Goal: Transaction & Acquisition: Obtain resource

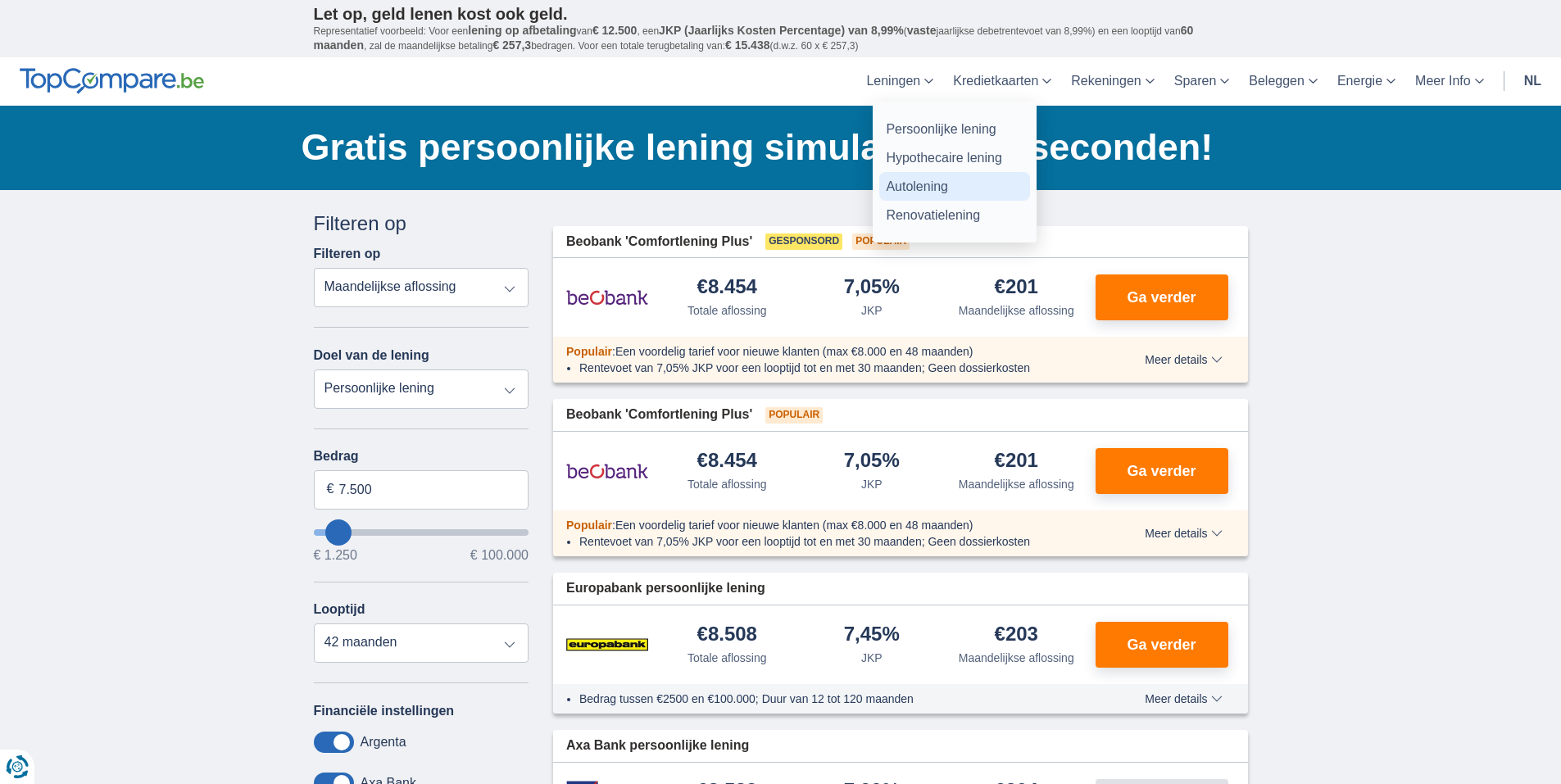
click at [923, 185] on link "Autolening" at bounding box center [954, 186] width 151 height 29
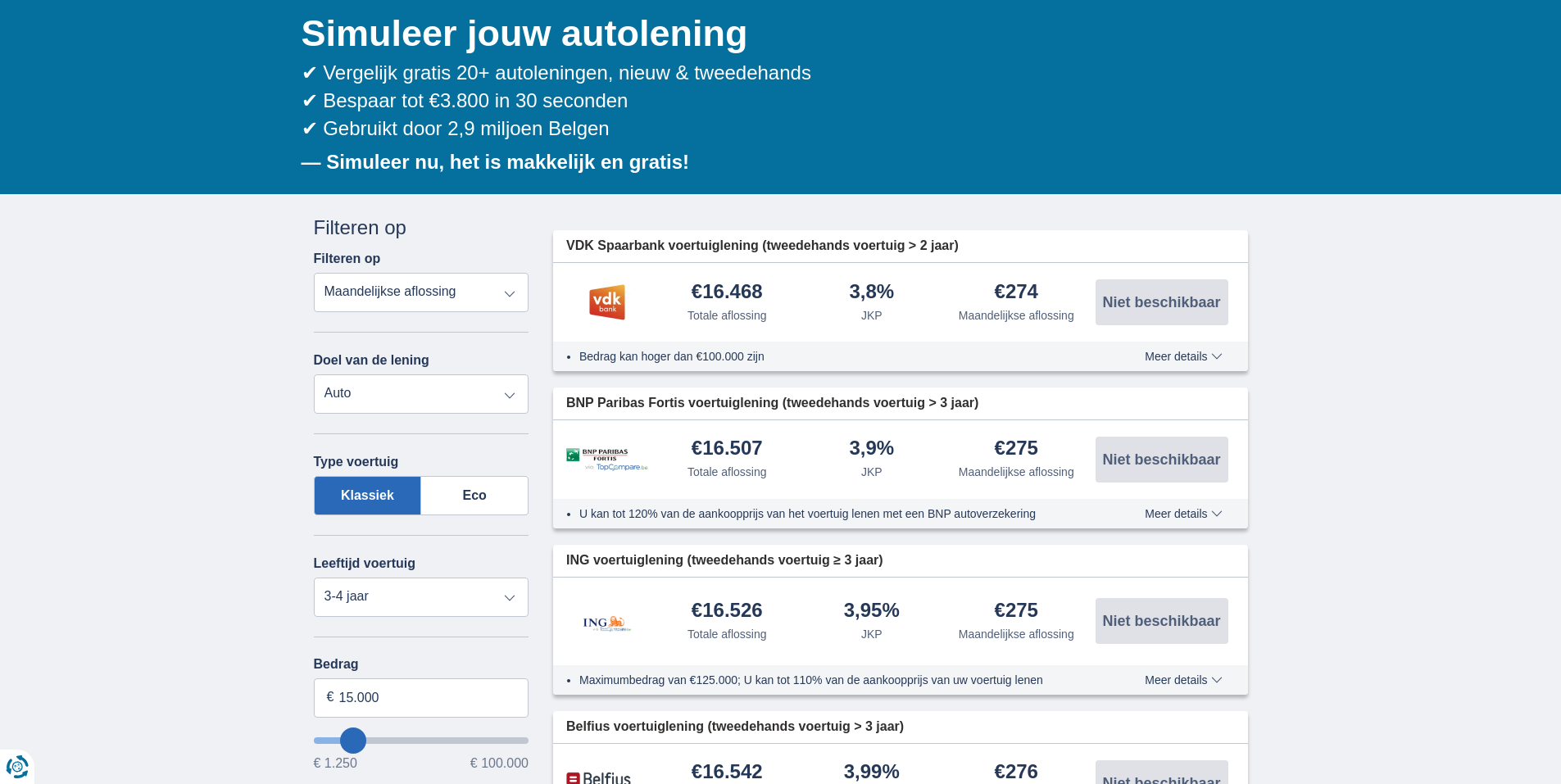
scroll to position [163, 0]
click at [492, 385] on select "Persoonlijke lening Auto Moto / fiets Mobilhome / caravan Renovatie Energie Sch…" at bounding box center [421, 393] width 215 height 39
select select "moto"
click at [313, 374] on select "Persoonlijke lening Auto Moto / fiets Mobilhome / caravan Renovatie Energie Sch…" at bounding box center [421, 393] width 215 height 39
select select "new"
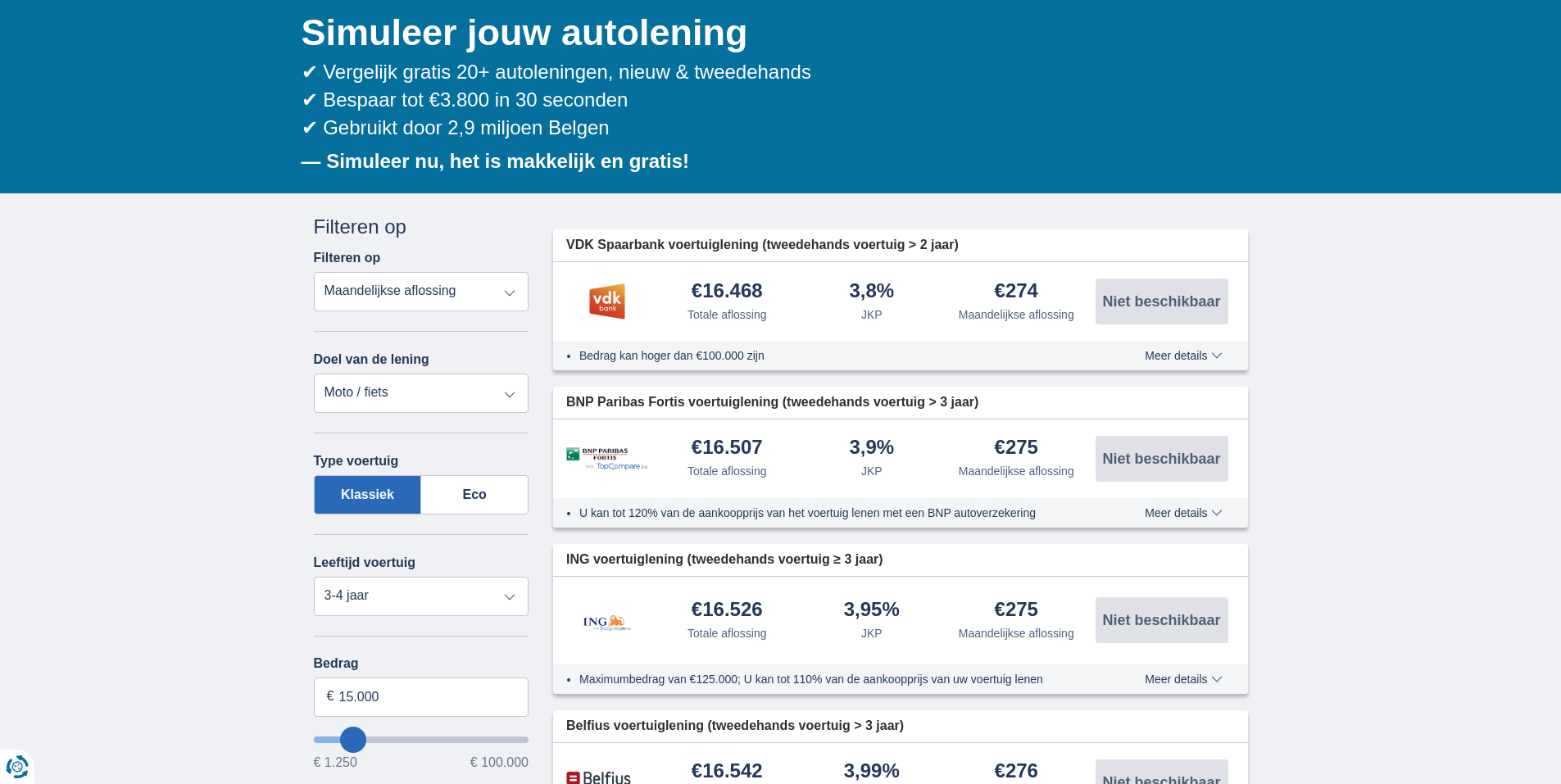
type input "15.000"
type input "15250"
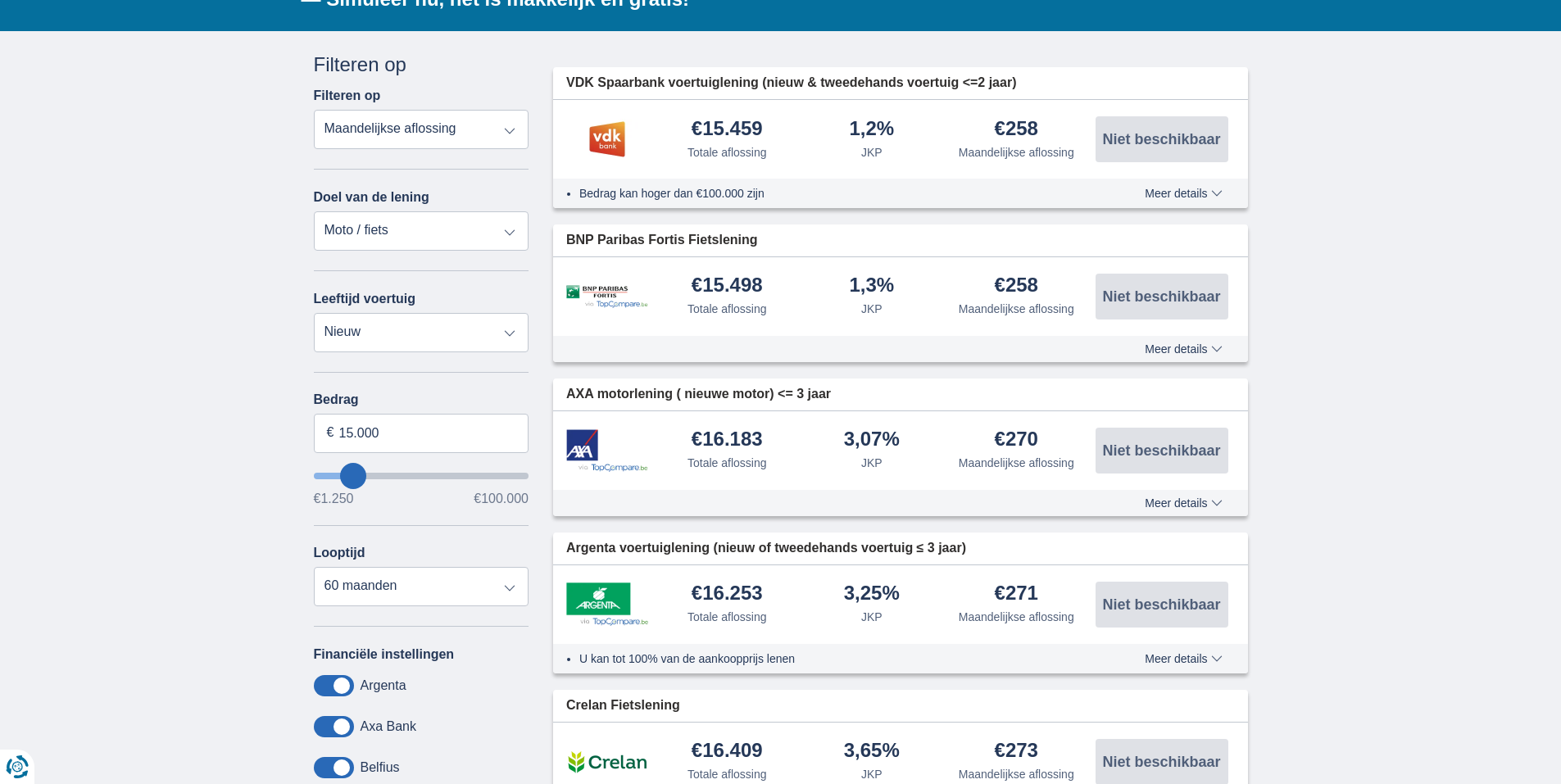
scroll to position [328, 0]
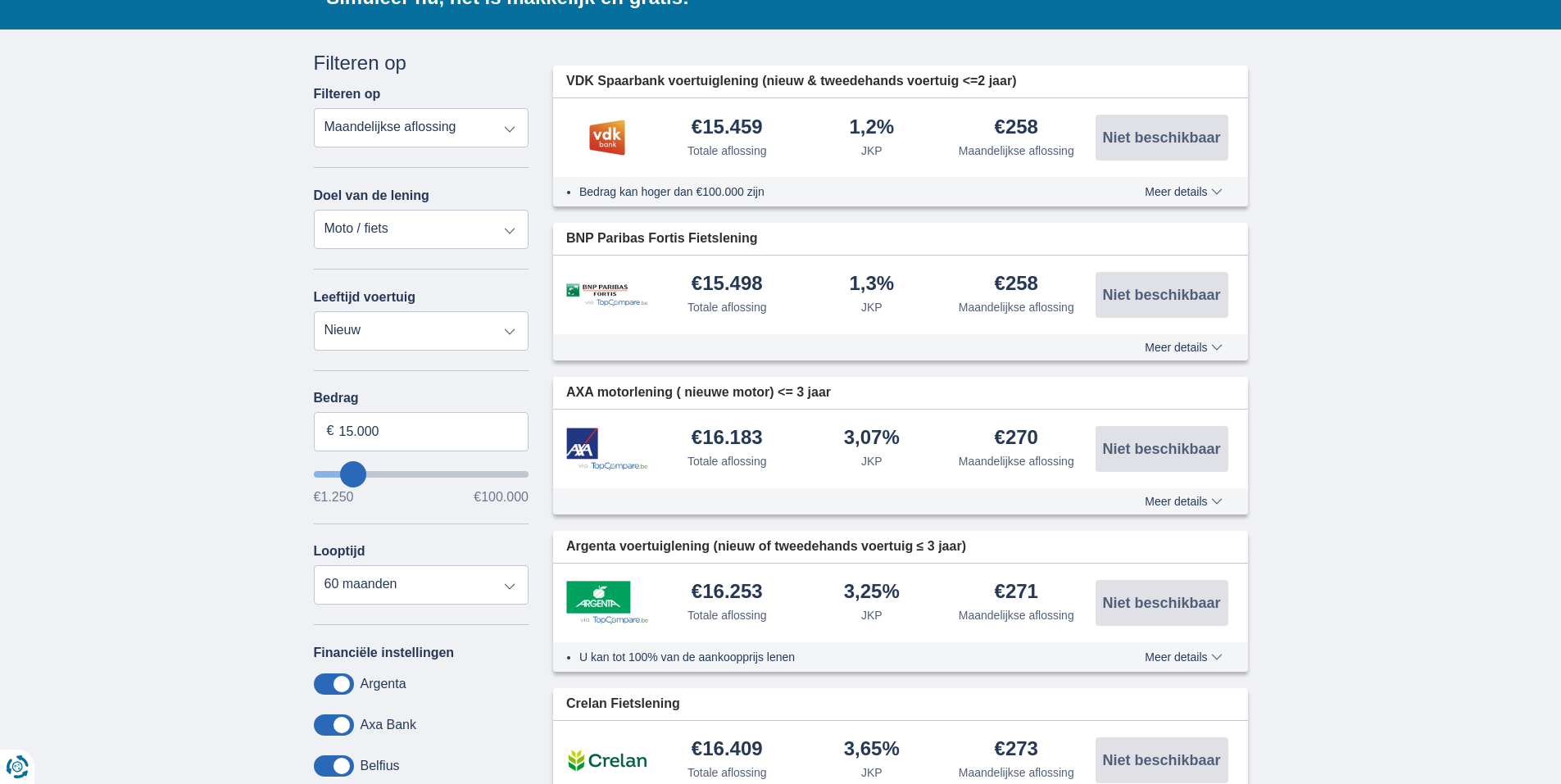
type input "17.250"
type input "16250"
type input "16.250"
select select "84"
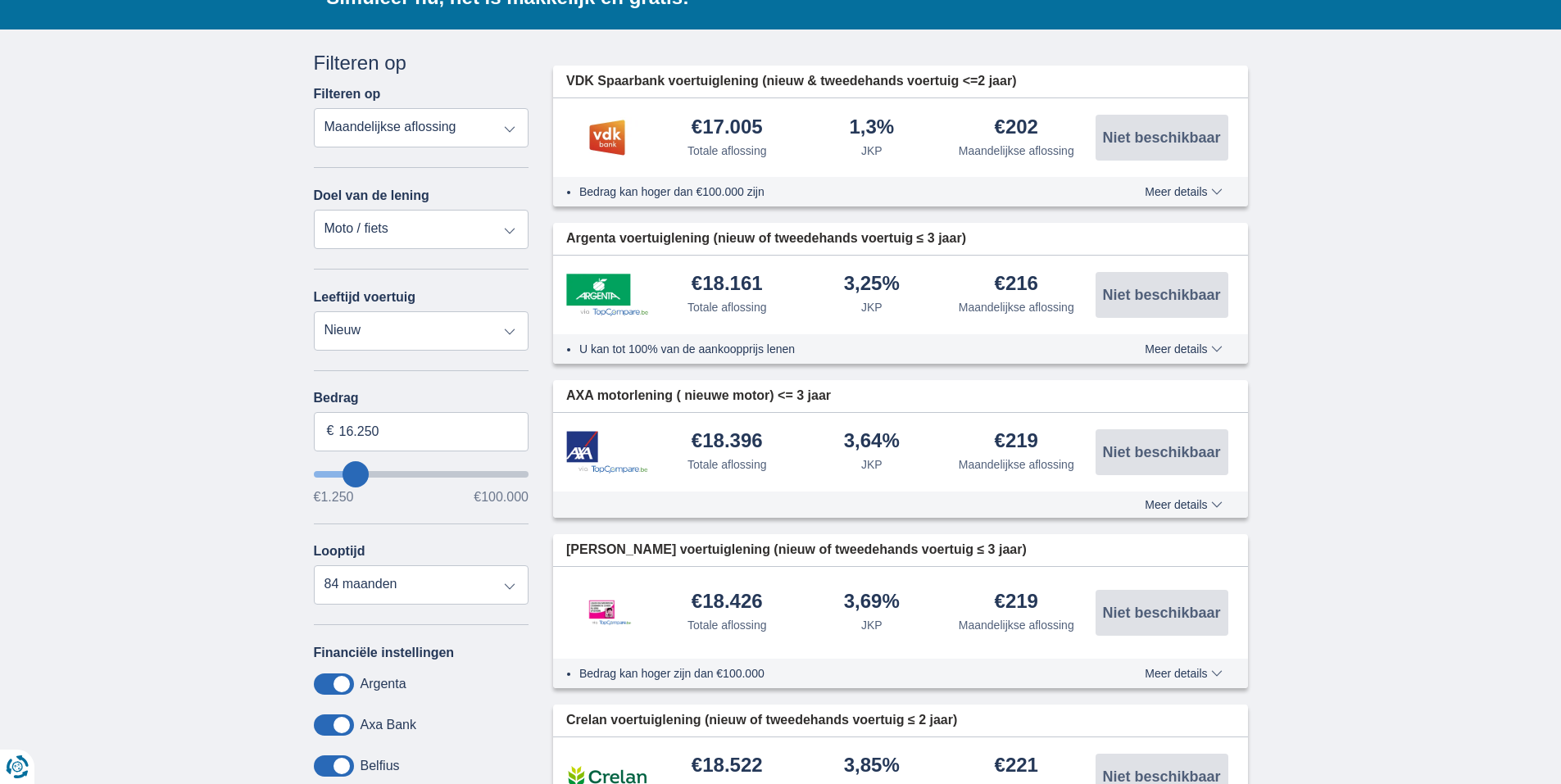
type input "15.250"
type input "14250"
type input "14.250"
select select "60"
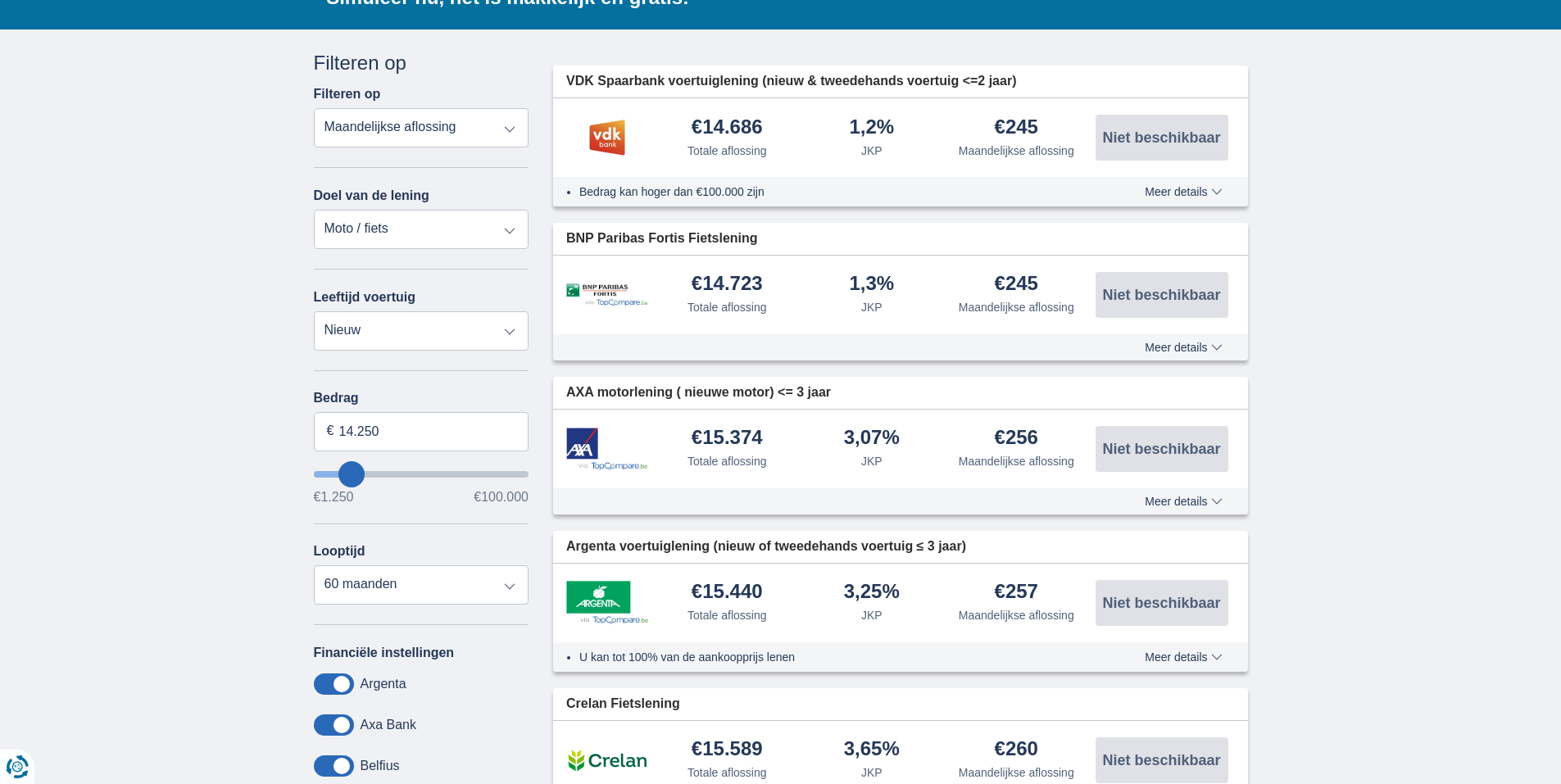
type input "10.250"
type input "8250"
type input "8.250"
select select "48"
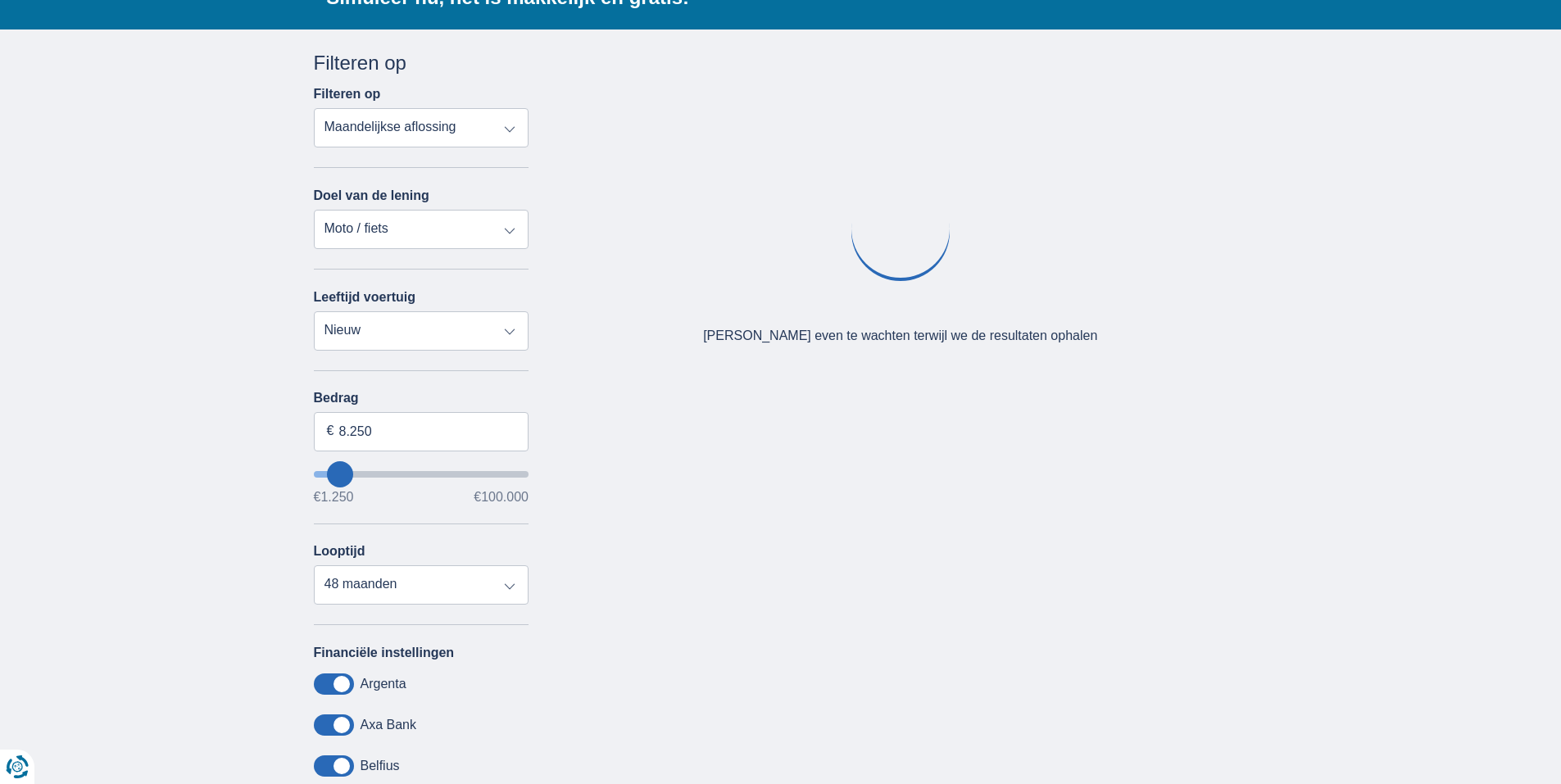
type input "9.250"
type input "9250"
type input "10.250"
type input "10250"
select select "60"
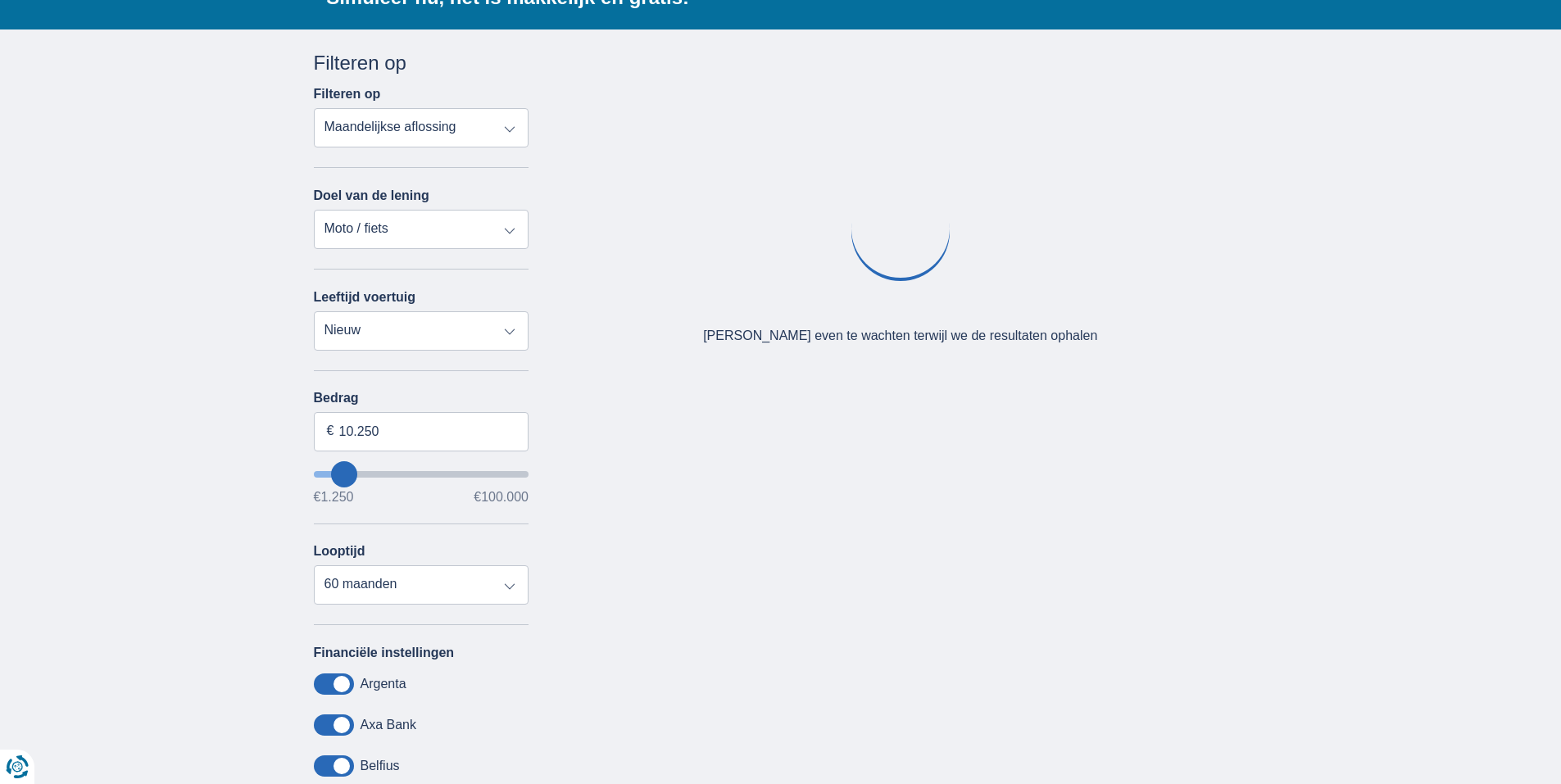
type input "11250"
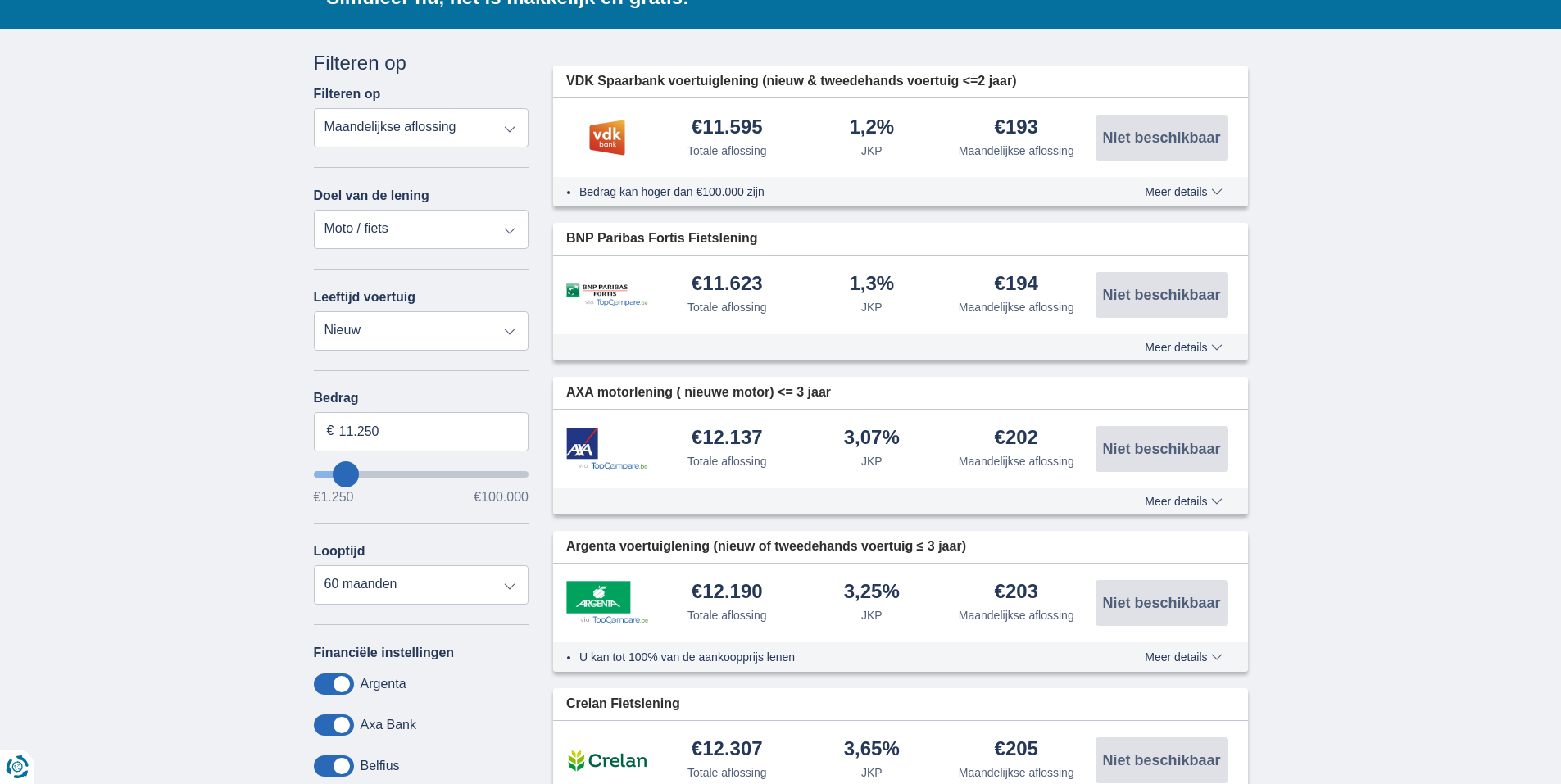
type input "10.250"
type input "9250"
type input "9.250"
select select "48"
type input "11.250"
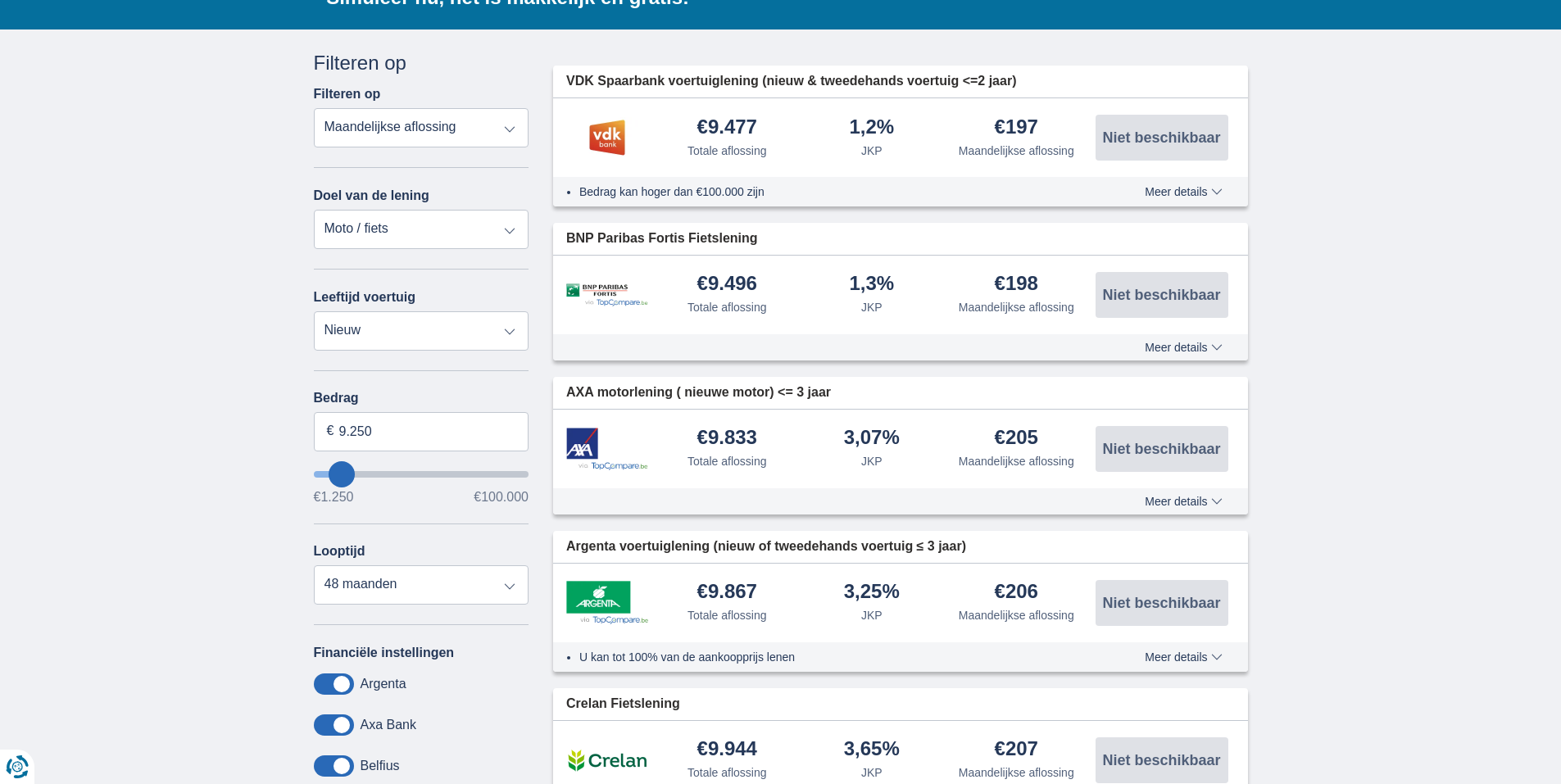
type input "11250"
select select "60"
type input "12250"
drag, startPoint x: 351, startPoint y: 433, endPoint x: 417, endPoint y: 445, distance: 67.1
click at [393, 433] on input "12.250" at bounding box center [421, 431] width 215 height 39
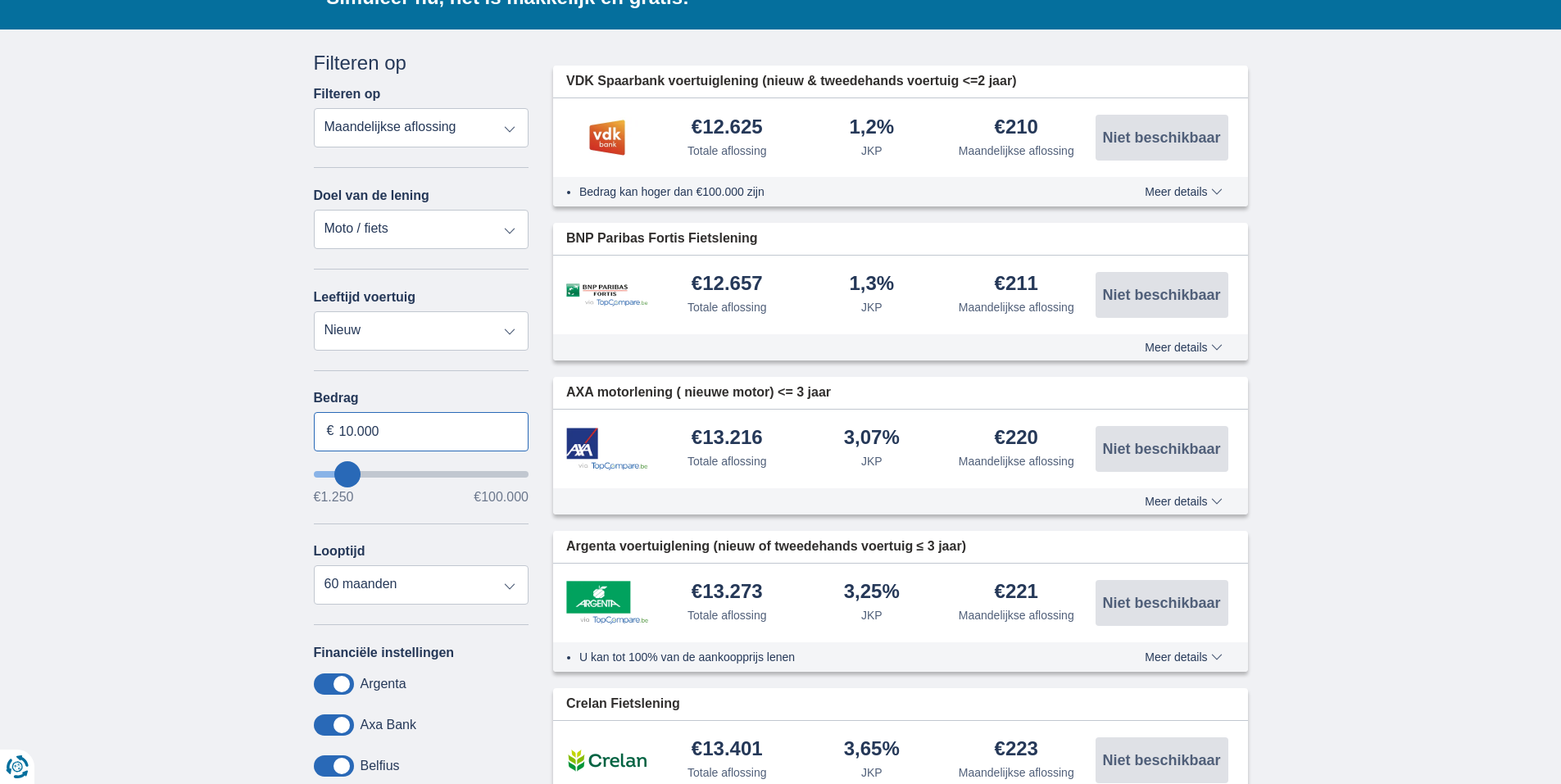
type input "10.000"
type input "10250"
select select "48"
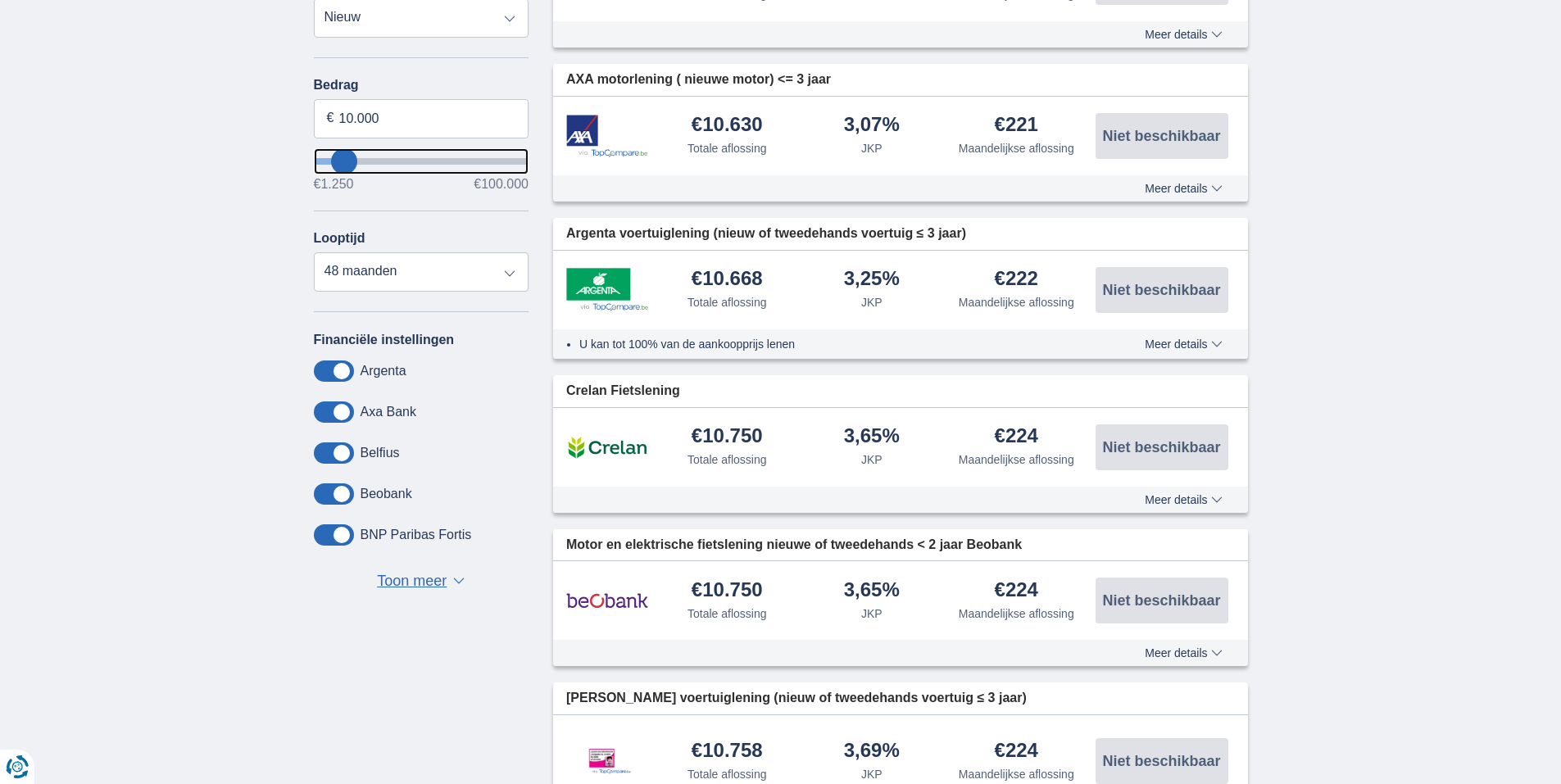
scroll to position [163, 0]
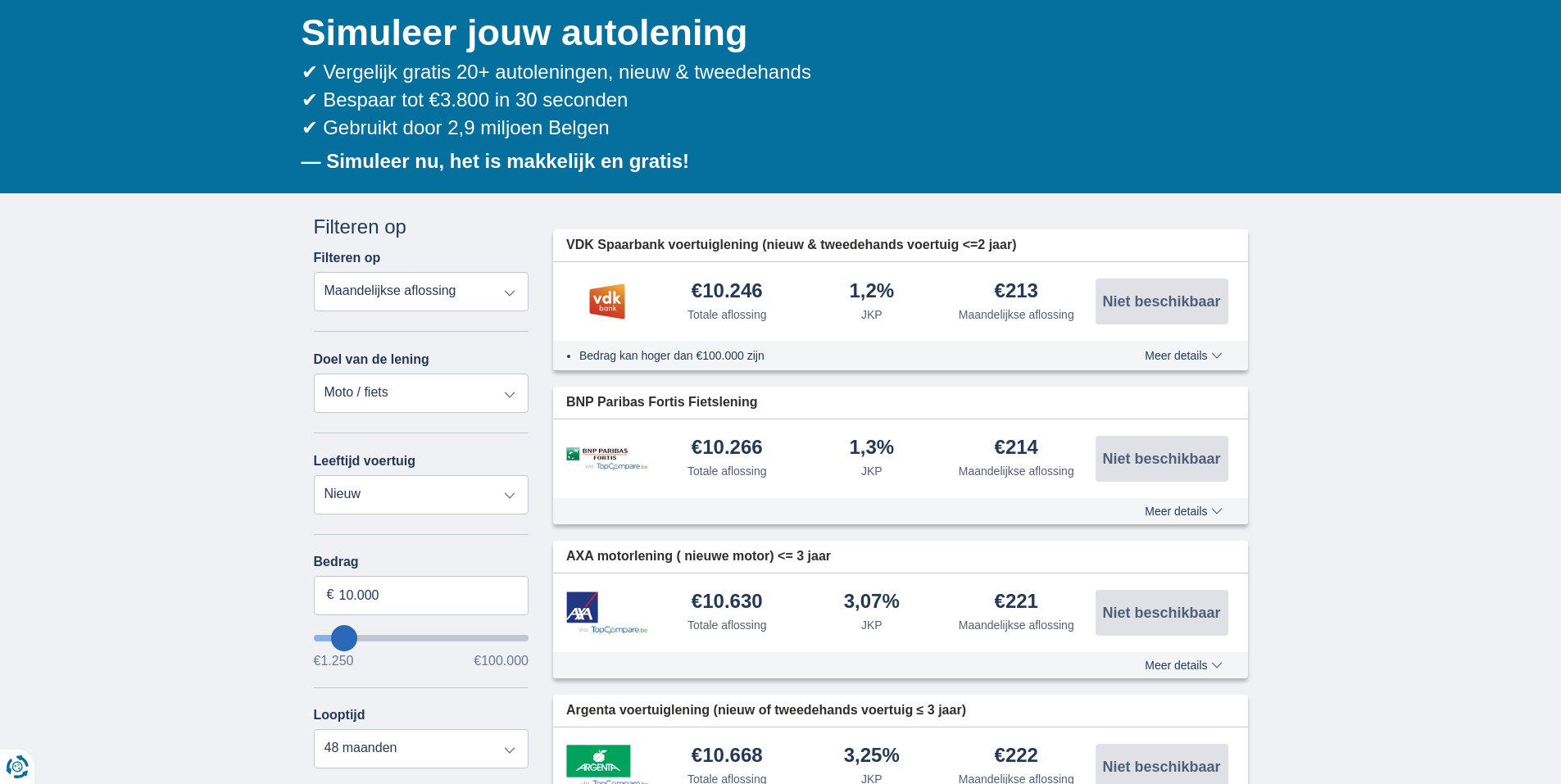
click at [1191, 357] on span "Meer details" at bounding box center [1183, 355] width 77 height 12
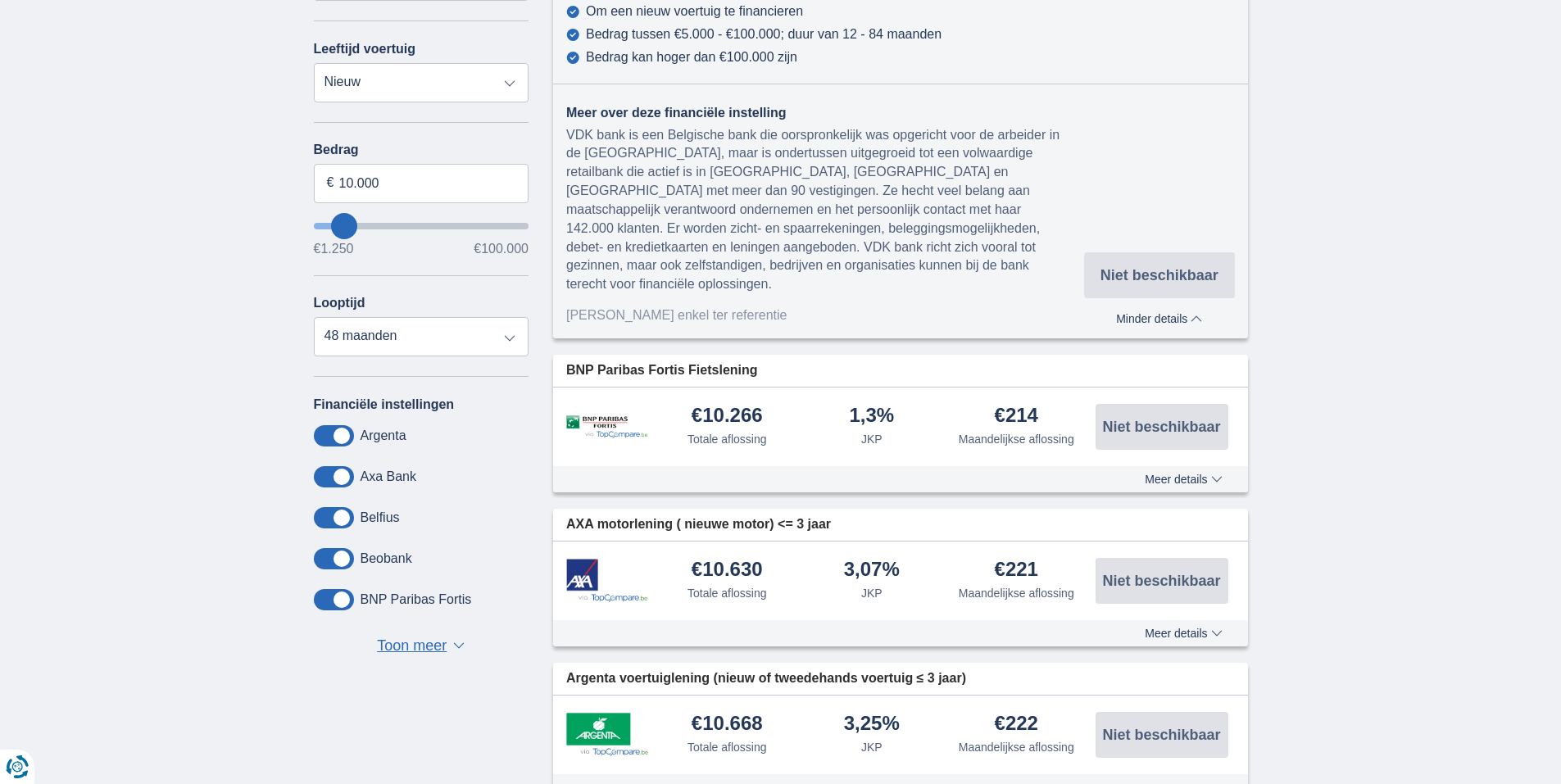
scroll to position [409, 0]
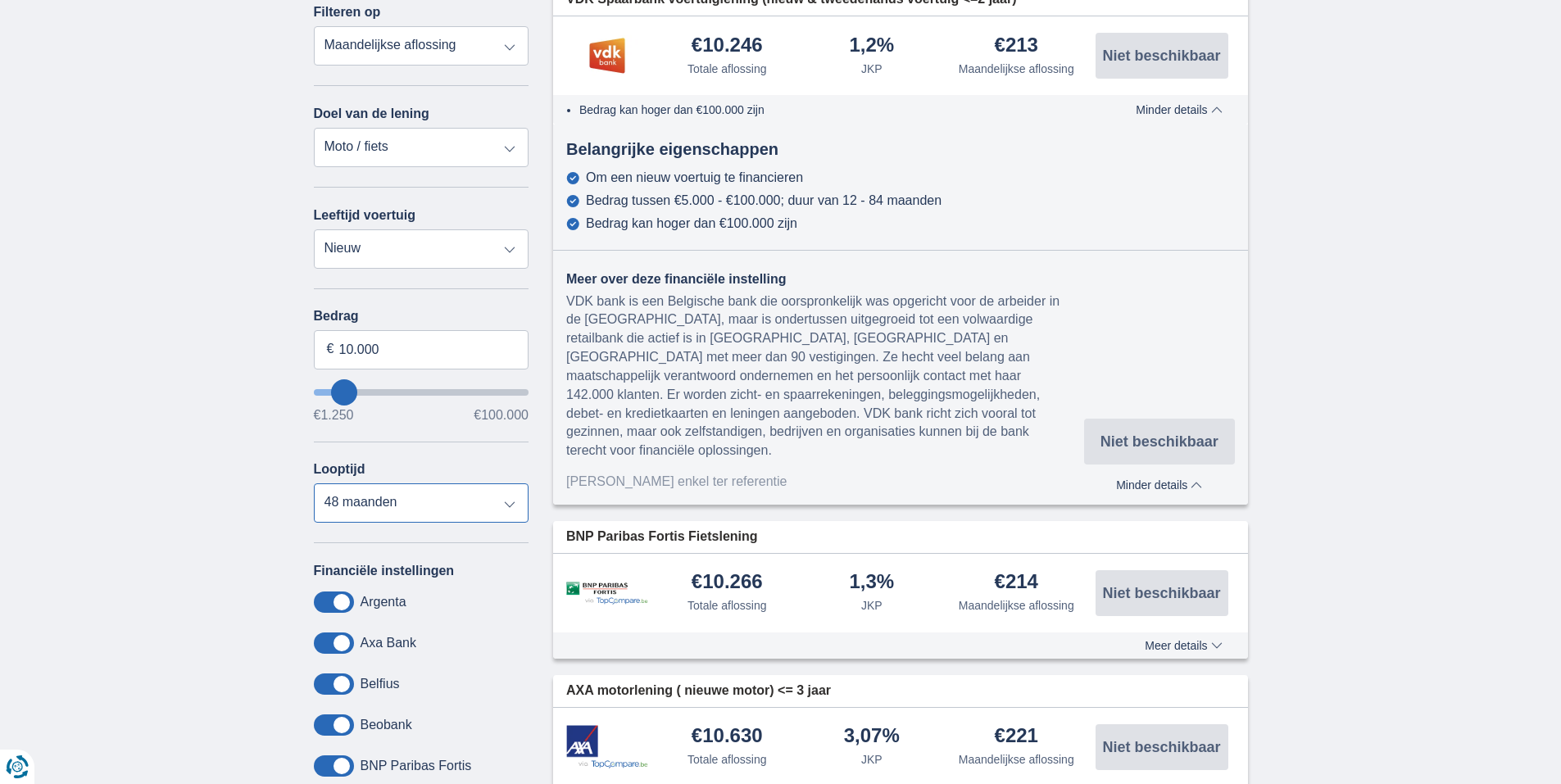
click at [508, 507] on select "12 maanden 18 maanden 24 maanden 30 maanden 36 maanden 42 maanden 48 maanden" at bounding box center [421, 502] width 215 height 39
click at [359, 357] on input "10.000" at bounding box center [421, 350] width 215 height 39
drag, startPoint x: 362, startPoint y: 353, endPoint x: 425, endPoint y: 370, distance: 65.3
click at [418, 369] on input "10.000" at bounding box center [421, 350] width 215 height 39
type input "10.500"
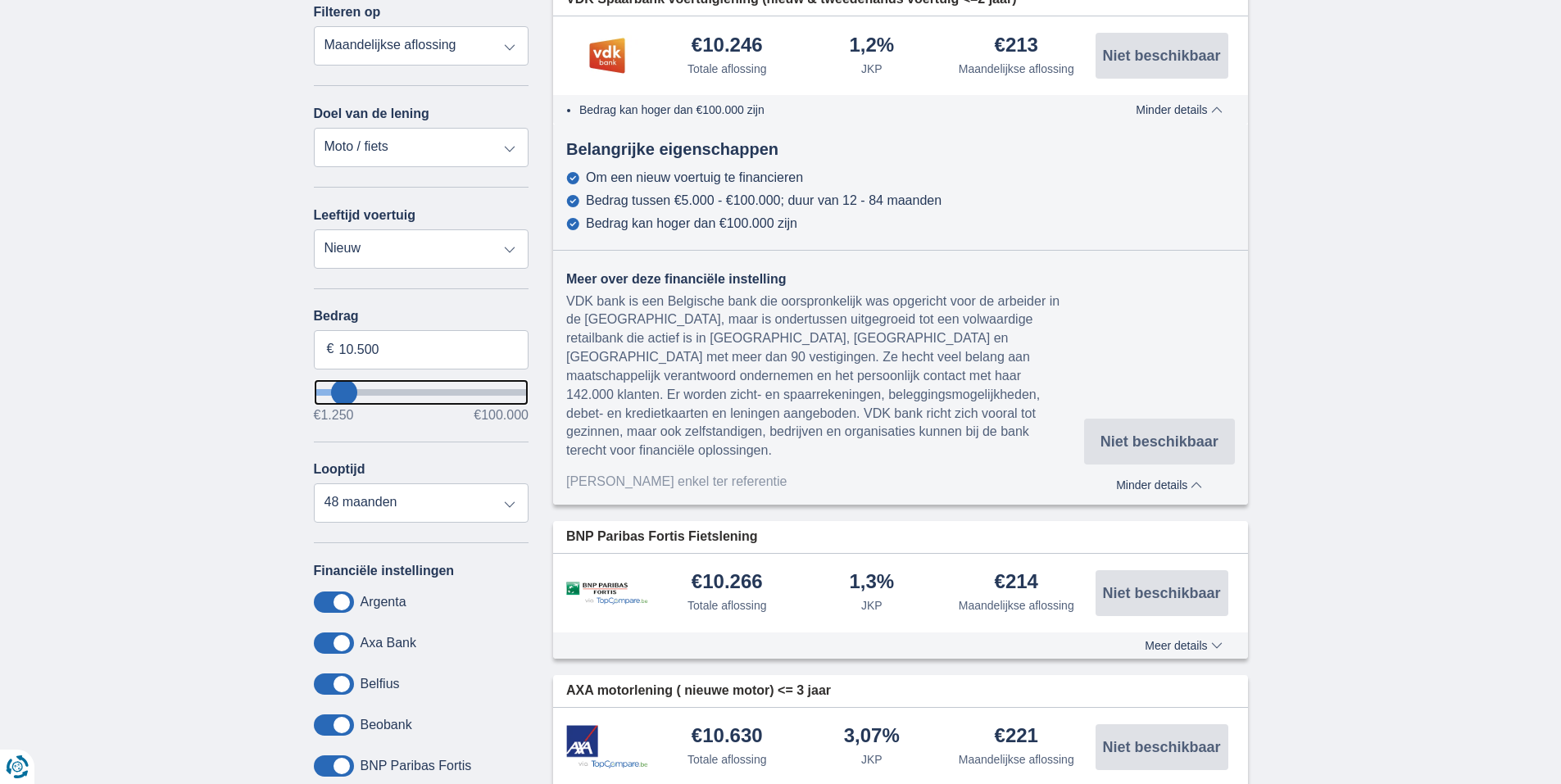
type input "10250"
select select "60"
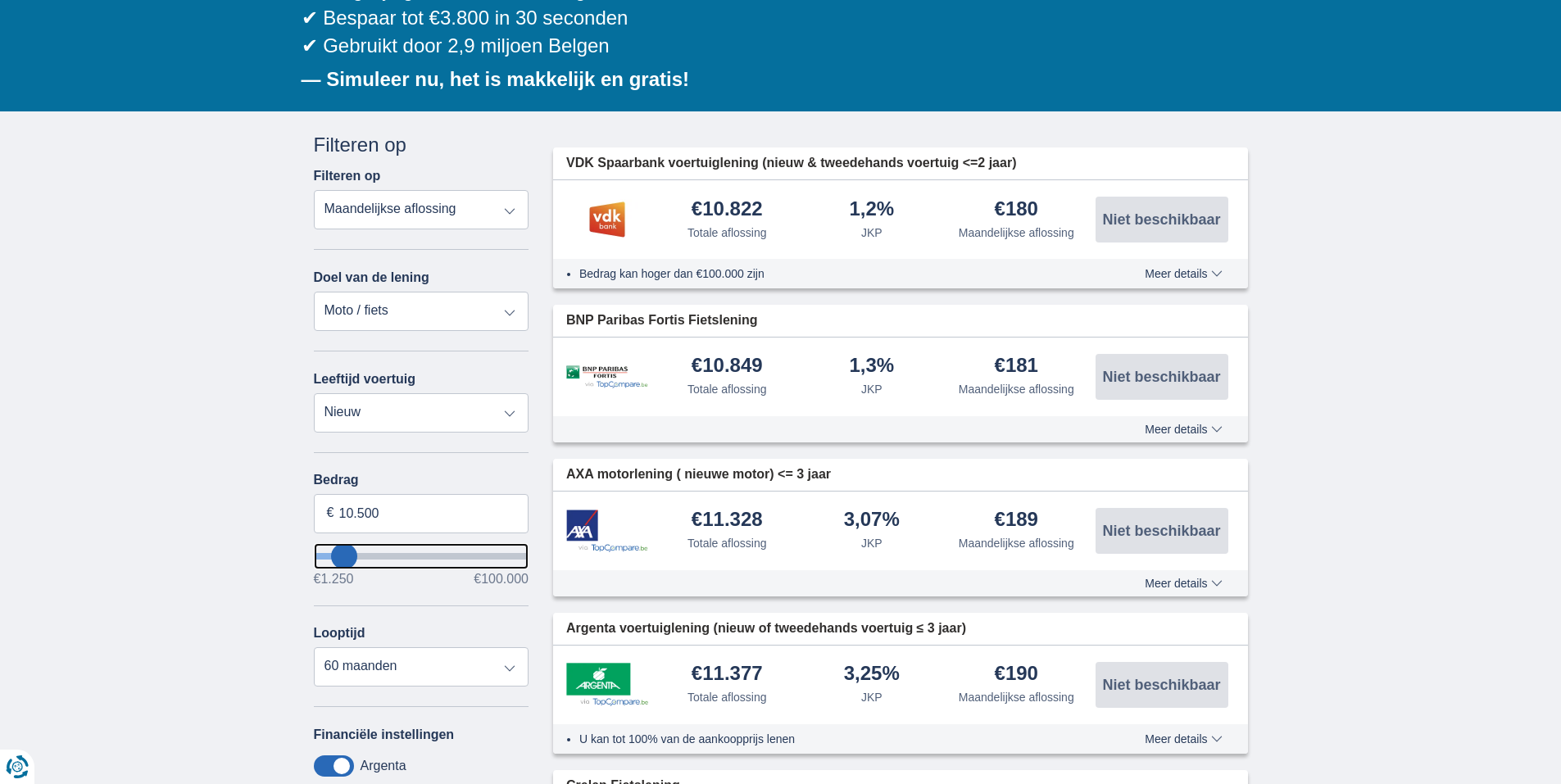
scroll to position [328, 0]
